Goal: Task Accomplishment & Management: Complete application form

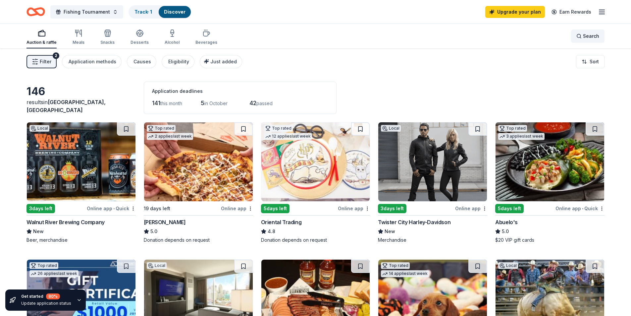
click at [582, 34] on div "Search" at bounding box center [587, 36] width 23 height 8
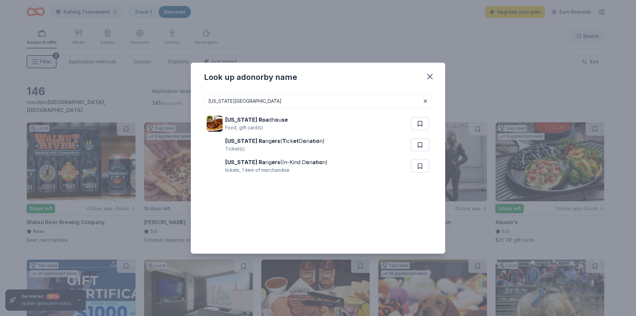
type input "texas roadhouse"
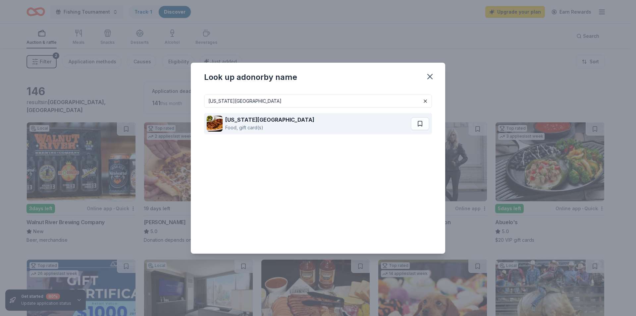
click at [278, 131] on div "Texas Roadhouse Food, gift card(s)" at bounding box center [309, 123] width 204 height 21
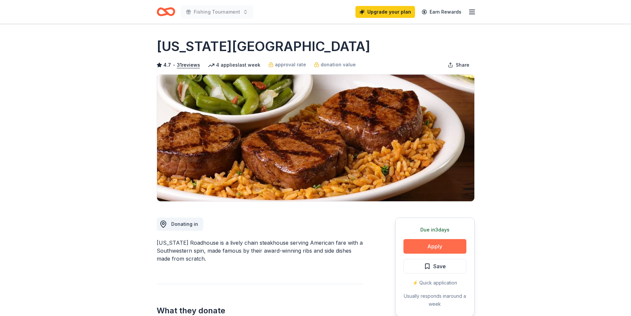
click at [429, 245] on button "Apply" at bounding box center [435, 246] width 63 height 15
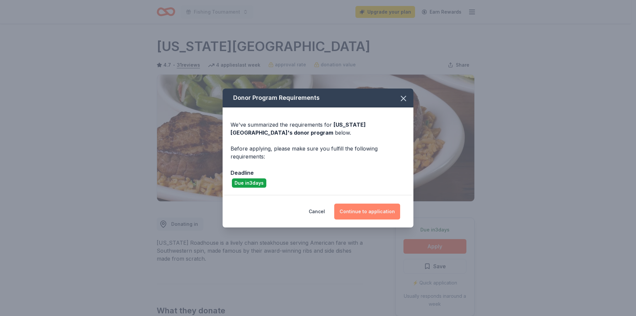
click at [370, 210] on button "Continue to application" at bounding box center [367, 211] width 66 height 16
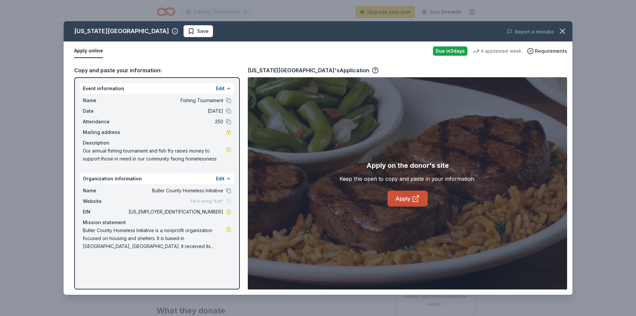
click at [397, 195] on link "Apply" at bounding box center [408, 199] width 40 height 16
click at [405, 196] on link "Apply" at bounding box center [408, 199] width 40 height 16
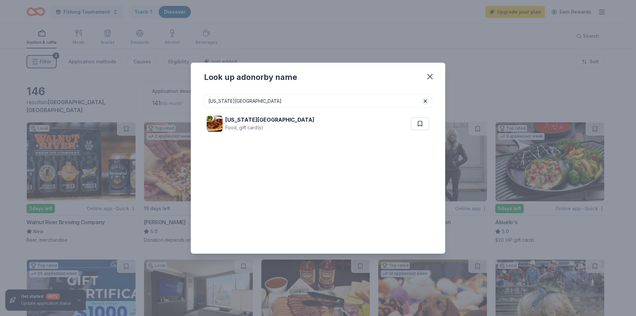
click at [422, 101] on button at bounding box center [425, 101] width 8 height 8
click at [277, 102] on input at bounding box center [318, 100] width 228 height 13
type input "ifly"
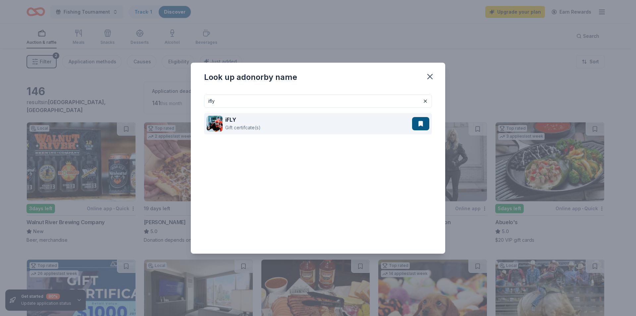
click at [236, 126] on div "Gift certifcate(s)" at bounding box center [242, 128] width 35 height 8
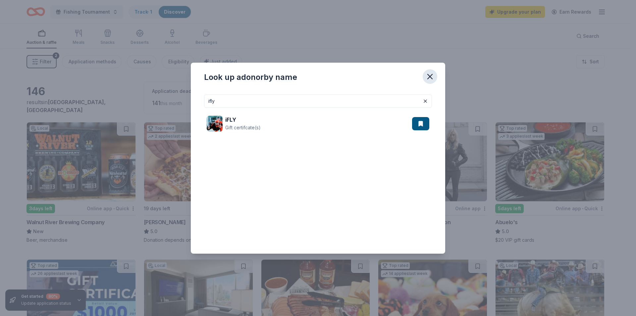
click at [430, 78] on icon "button" at bounding box center [429, 76] width 9 height 9
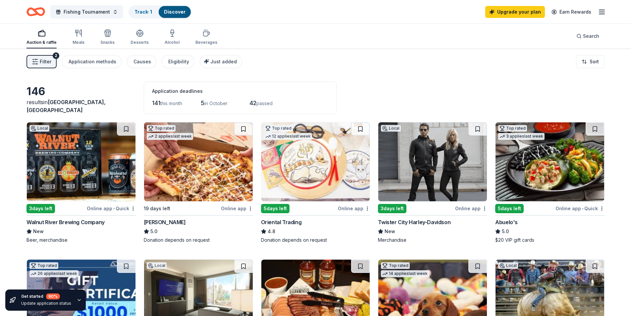
click at [47, 60] on span "Filter" at bounding box center [46, 62] width 12 height 8
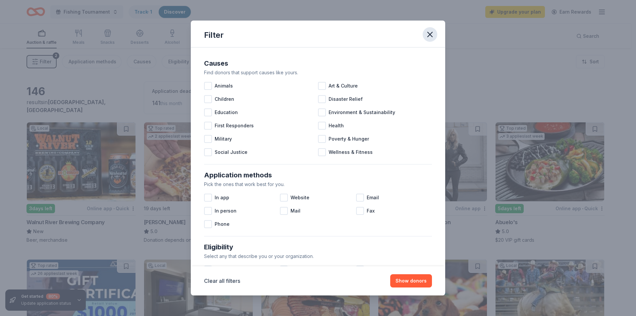
click at [431, 35] on icon "button" at bounding box center [430, 34] width 5 height 5
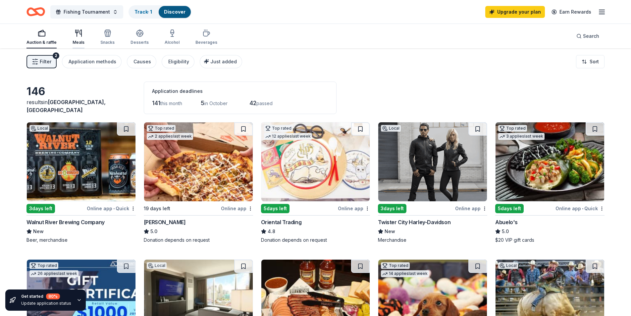
click at [79, 40] on div "Meals" at bounding box center [79, 42] width 12 height 5
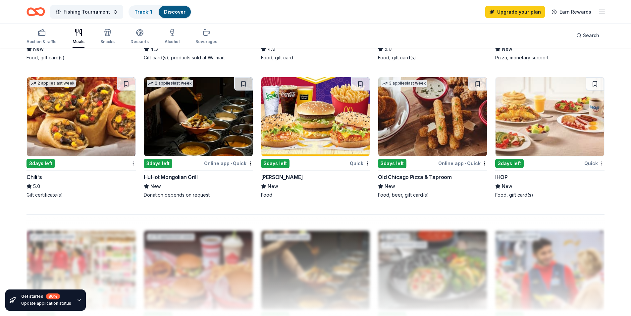
scroll to position [464, 0]
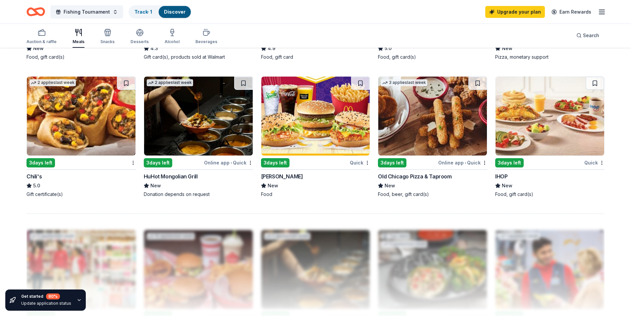
click at [438, 114] on img at bounding box center [432, 116] width 109 height 79
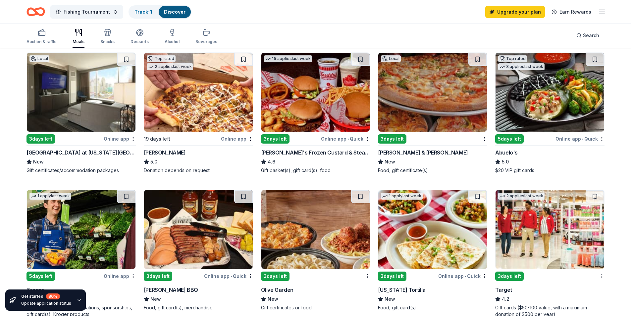
scroll to position [0, 0]
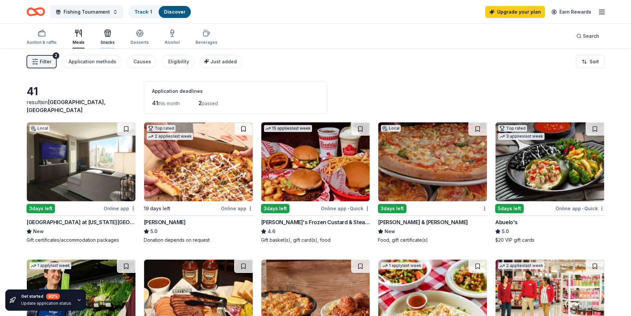
click at [103, 38] on div "Snacks" at bounding box center [107, 37] width 14 height 16
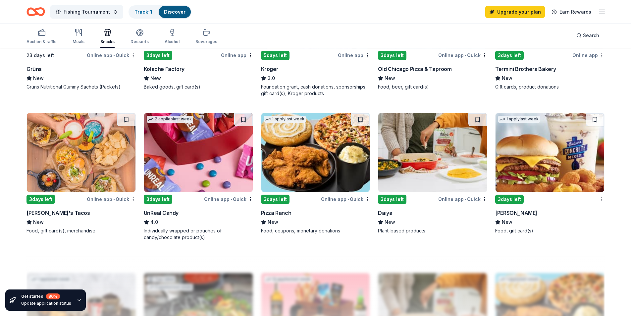
scroll to position [431, 0]
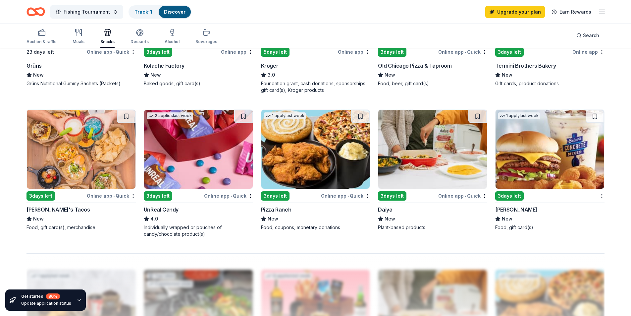
click at [296, 149] on img at bounding box center [315, 149] width 109 height 79
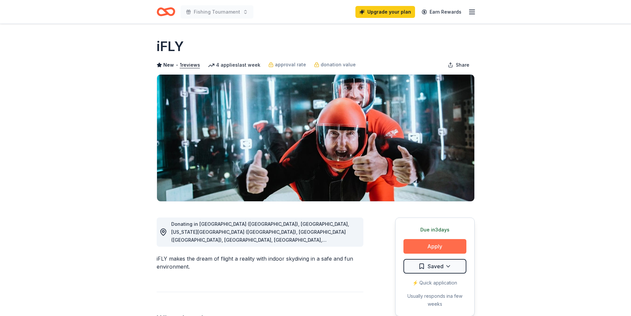
click at [442, 249] on button "Apply" at bounding box center [435, 246] width 63 height 15
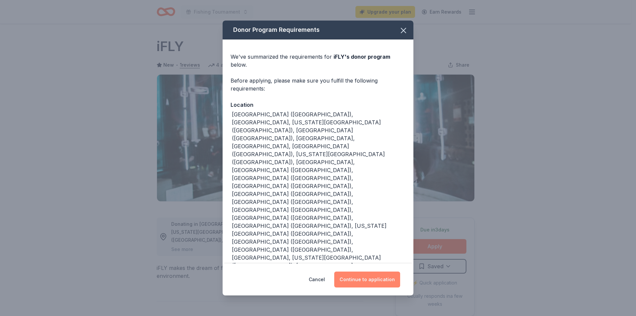
click at [362, 271] on button "Continue to application" at bounding box center [367, 279] width 66 height 16
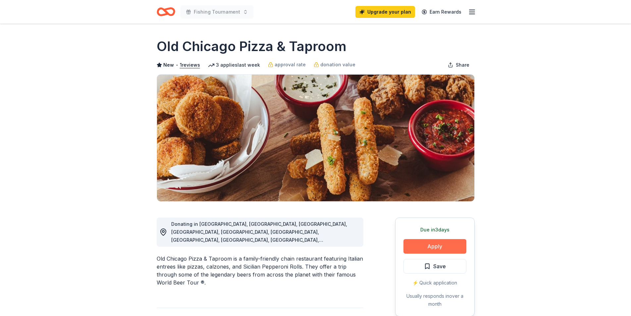
click at [425, 245] on button "Apply" at bounding box center [435, 246] width 63 height 15
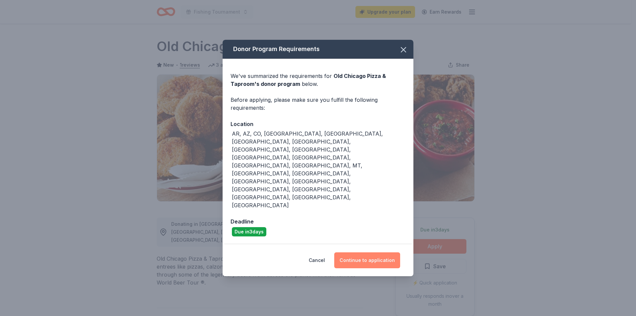
click at [373, 252] on button "Continue to application" at bounding box center [367, 260] width 66 height 16
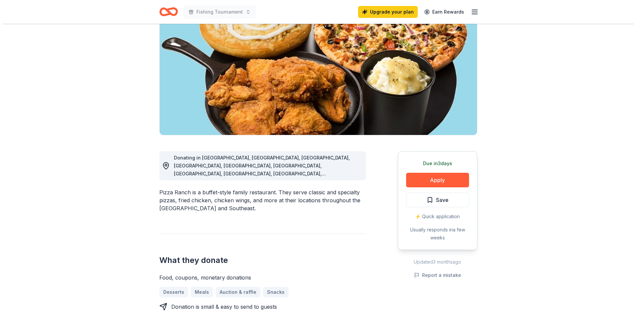
scroll to position [66, 0]
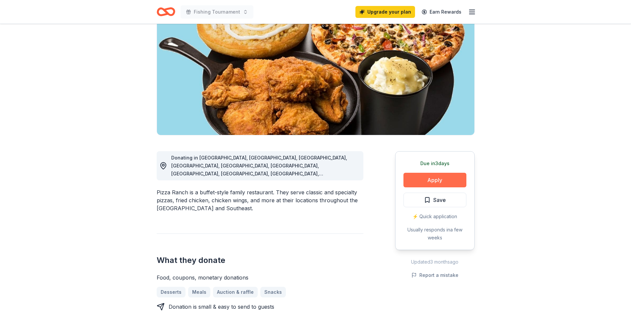
click at [428, 182] on button "Apply" at bounding box center [435, 180] width 63 height 15
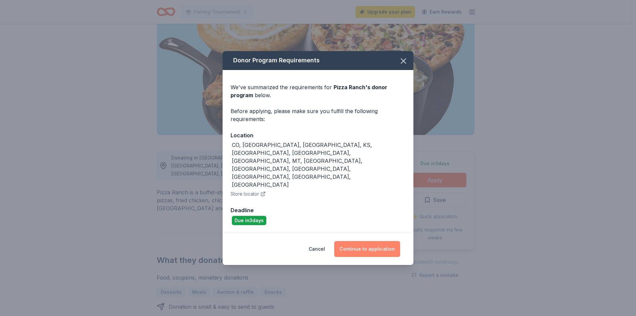
click at [358, 241] on button "Continue to application" at bounding box center [367, 249] width 66 height 16
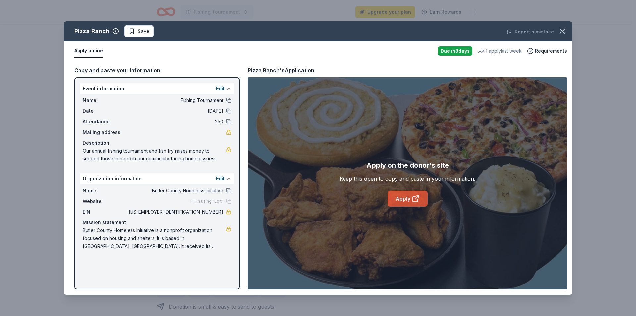
click at [407, 200] on link "Apply" at bounding box center [408, 199] width 40 height 16
